Goal: Task Accomplishment & Management: Manage account settings

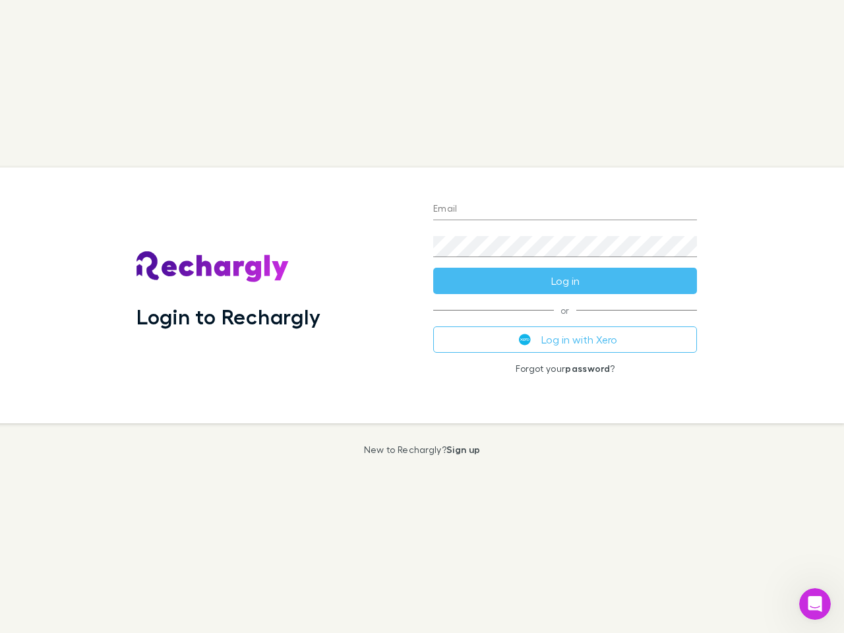
click at [422, 316] on div "Login to Rechargly" at bounding box center [274, 295] width 297 height 256
click at [565, 210] on input "Email" at bounding box center [565, 209] width 264 height 21
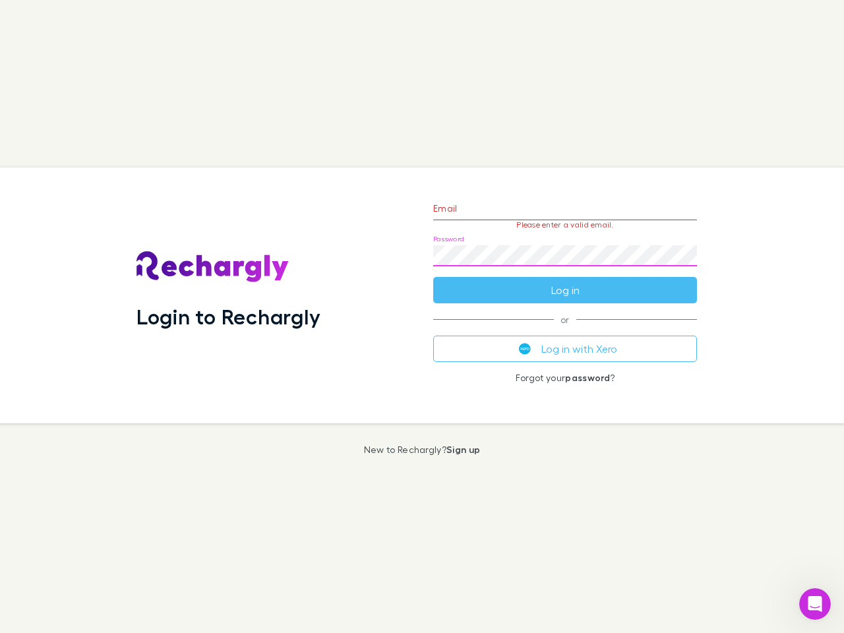
click at [565, 281] on form "Email Please enter a valid email. Password Log in" at bounding box center [565, 246] width 264 height 115
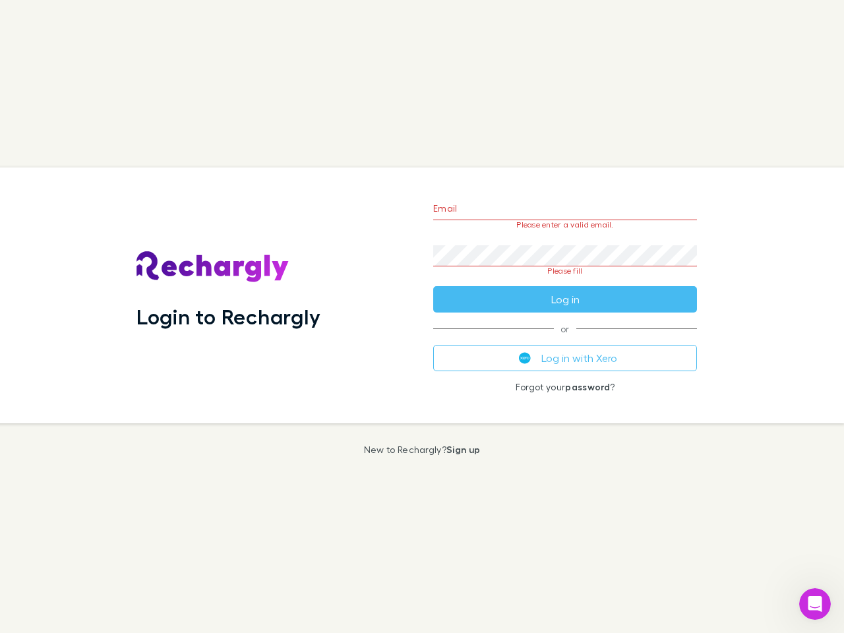
click at [565, 340] on div "Email Please enter a valid email. Password Please fill Log in or Log in with Xe…" at bounding box center [565, 295] width 285 height 256
click at [815, 604] on icon "Open Intercom Messenger" at bounding box center [815, 604] width 22 height 22
